Goal: Navigation & Orientation: Find specific page/section

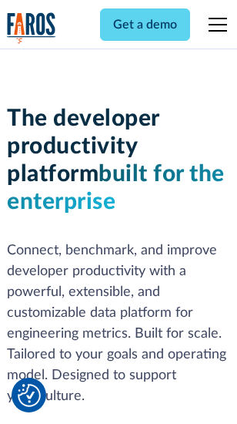
scroll to position [232, 0]
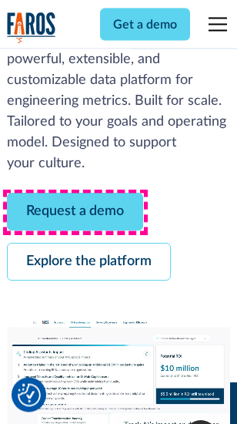
click at [76, 213] on link "Request a demo" at bounding box center [75, 212] width 136 height 38
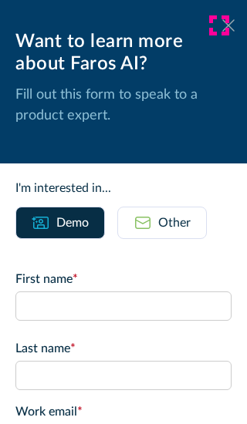
click at [222, 25] on icon at bounding box center [228, 25] width 12 height 12
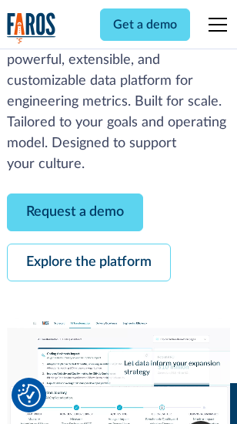
scroll to position [282, 0]
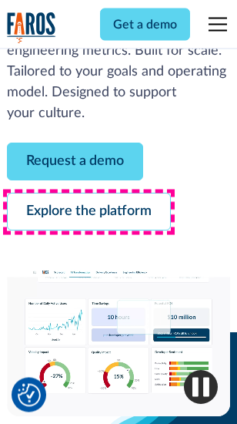
click at [89, 213] on link "Explore the platform" at bounding box center [89, 212] width 164 height 38
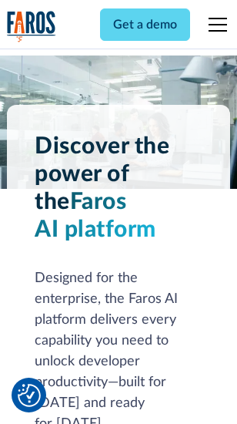
scroll to position [11745, 0]
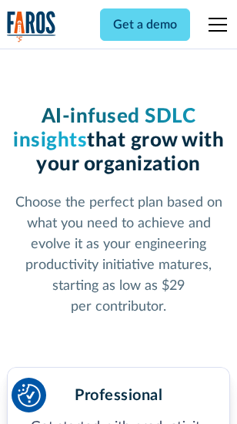
scroll to position [2449, 0]
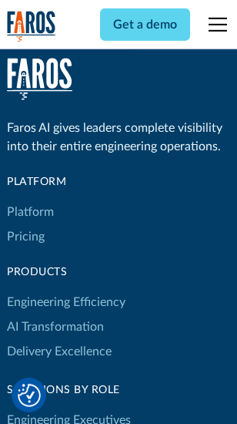
click at [30, 212] on link "Platform" at bounding box center [30, 212] width 47 height 25
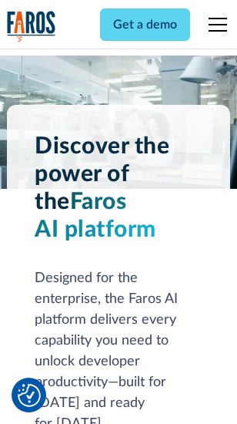
scroll to position [12239, 0]
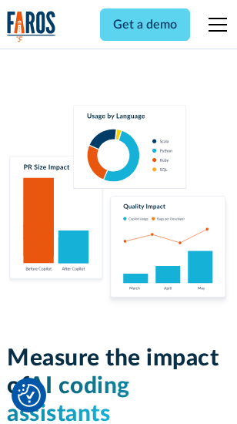
scroll to position [9626, 0]
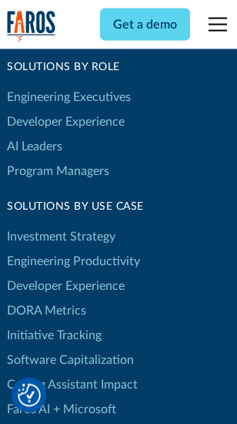
click at [46, 298] on link "DORA Metrics" at bounding box center [46, 310] width 79 height 25
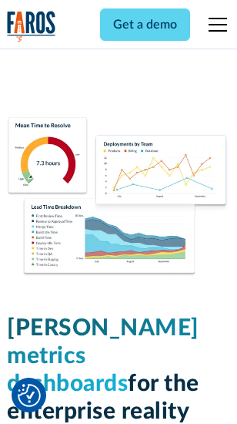
scroll to position [6829, 0]
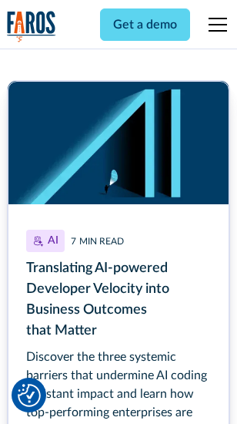
scroll to position [6908, 0]
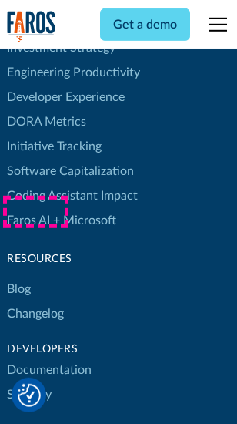
click at [35, 301] on link "Changelog" at bounding box center [35, 313] width 57 height 25
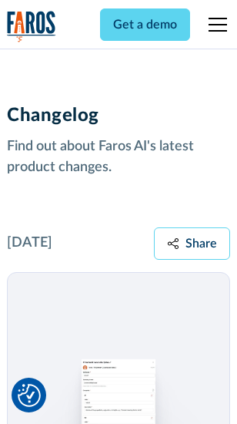
scroll to position [18902, 0]
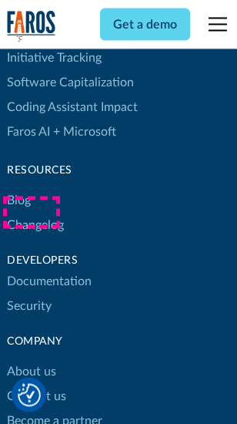
click at [31, 360] on link "About us" at bounding box center [31, 372] width 49 height 25
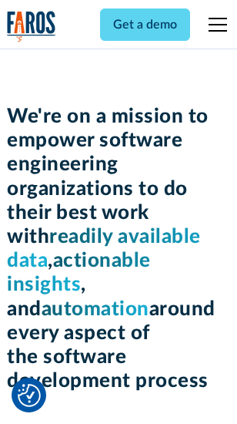
scroll to position [5335, 0]
